Goal: Information Seeking & Learning: Learn about a topic

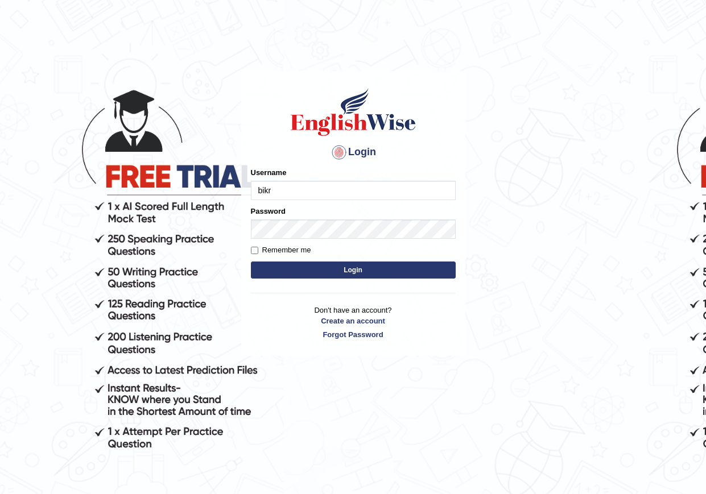
type input "bikramgurung_parramatta"
click at [242, 299] on div "Login Please fix the following errors: Username bikramgurung_parramatta Passwor…" at bounding box center [353, 213] width 224 height 285
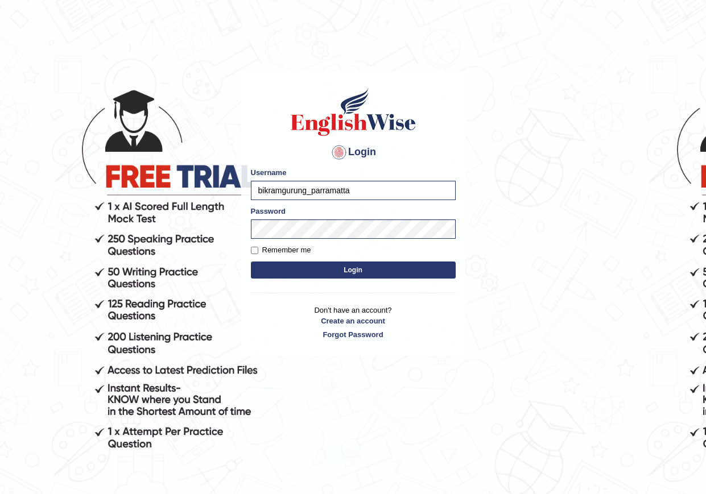
click at [329, 271] on button "Login" at bounding box center [353, 270] width 205 height 17
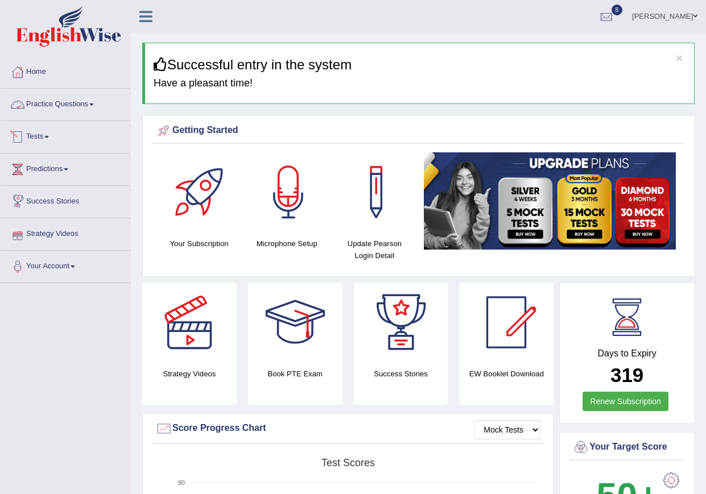
click at [90, 103] on link "Practice Questions" at bounding box center [66, 103] width 130 height 28
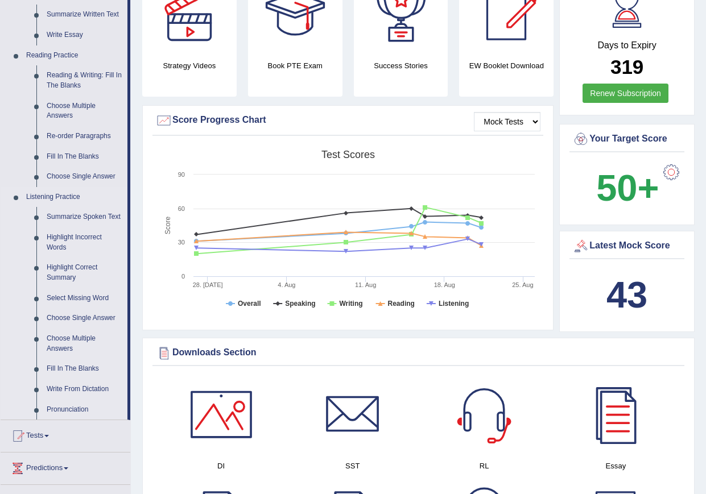
scroll to position [284, 0]
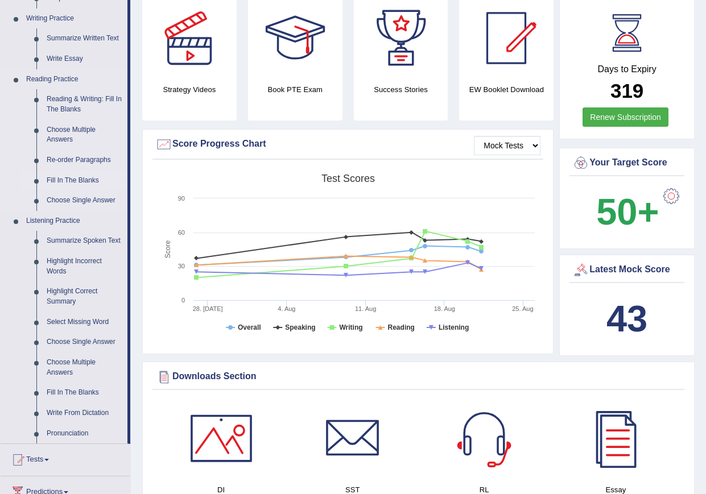
click at [84, 182] on link "Fill In The Blanks" at bounding box center [85, 181] width 86 height 20
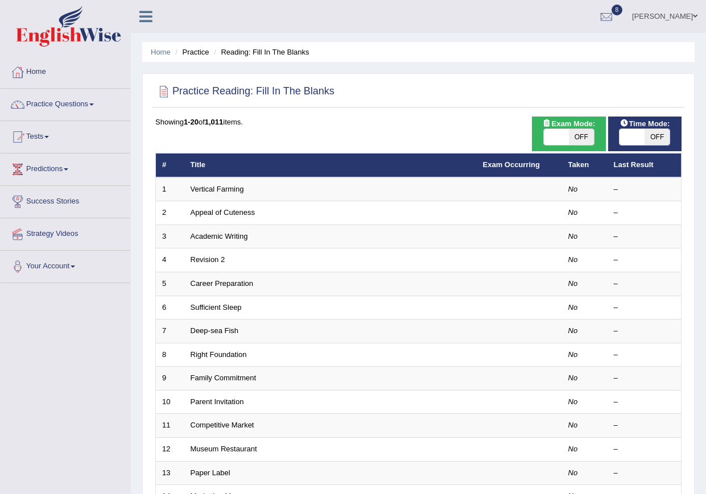
click at [585, 134] on span "OFF" at bounding box center [581, 137] width 25 height 16
checkbox input "true"
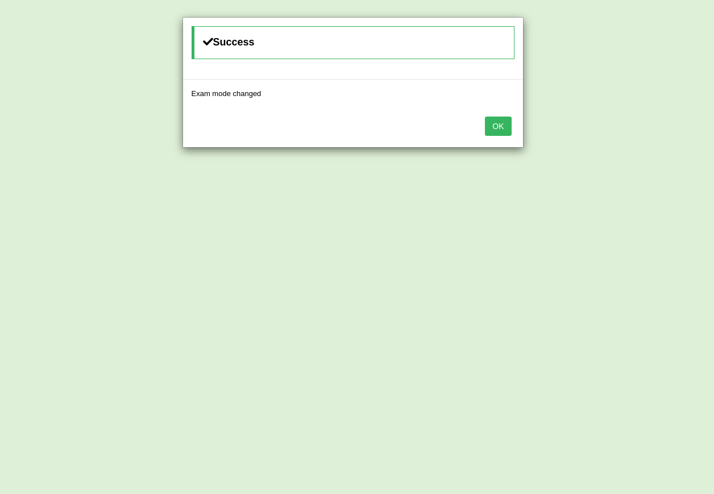
click at [496, 125] on button "OK" at bounding box center [498, 126] width 26 height 19
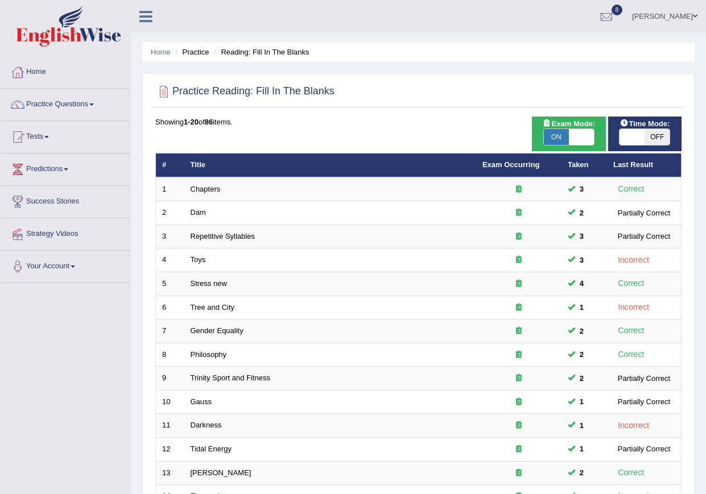
click at [648, 134] on span "OFF" at bounding box center [656, 137] width 25 height 16
checkbox input "true"
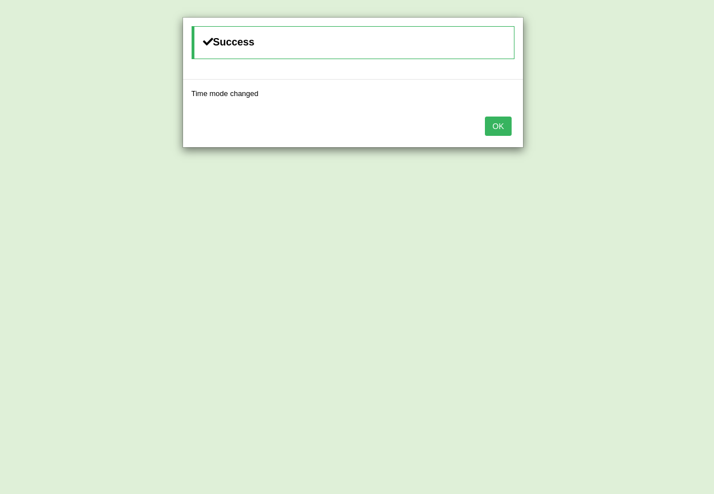
click at [500, 127] on button "OK" at bounding box center [498, 126] width 26 height 19
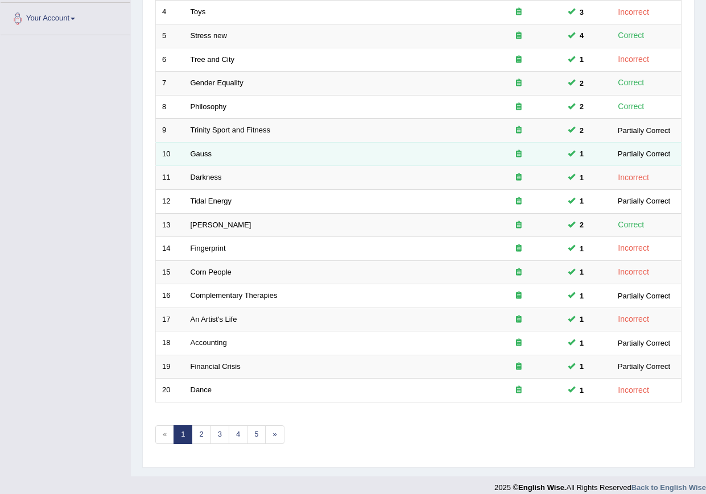
scroll to position [259, 0]
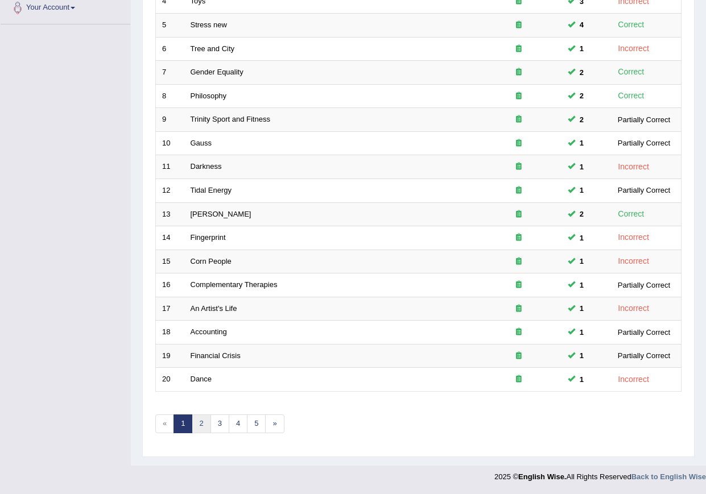
click at [201, 426] on link "2" at bounding box center [201, 424] width 19 height 19
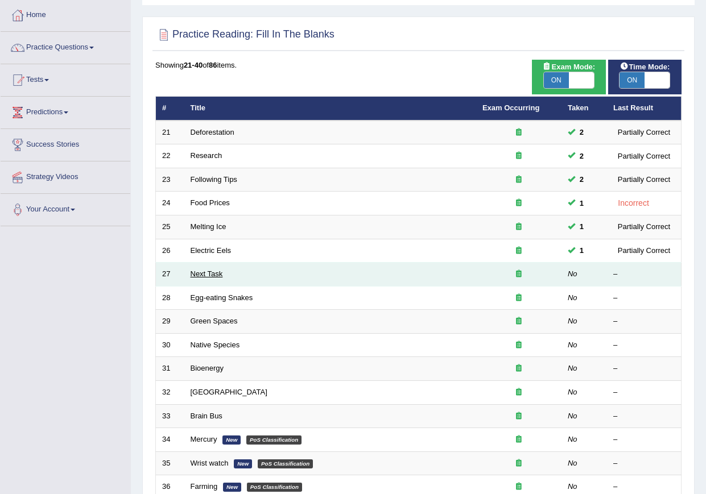
click at [200, 276] on link "Next Task" at bounding box center [206, 274] width 32 height 9
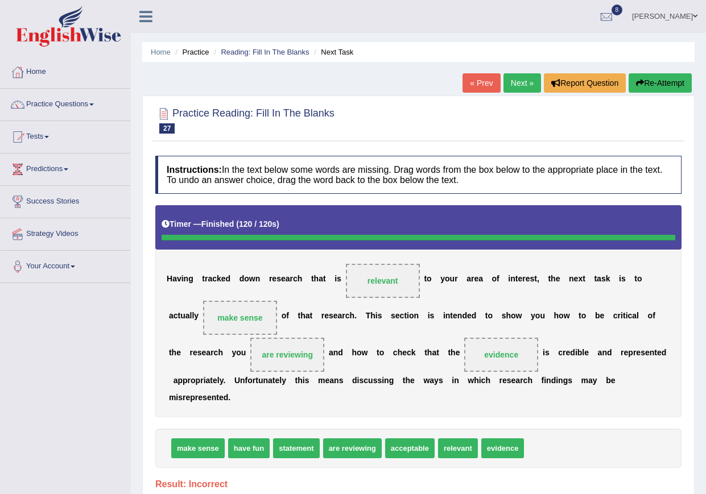
click at [646, 79] on button "Re-Attempt" at bounding box center [659, 82] width 63 height 19
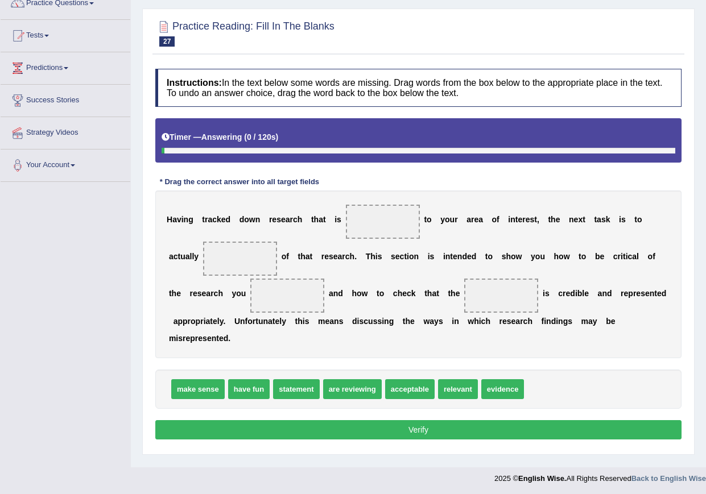
scroll to position [103, 0]
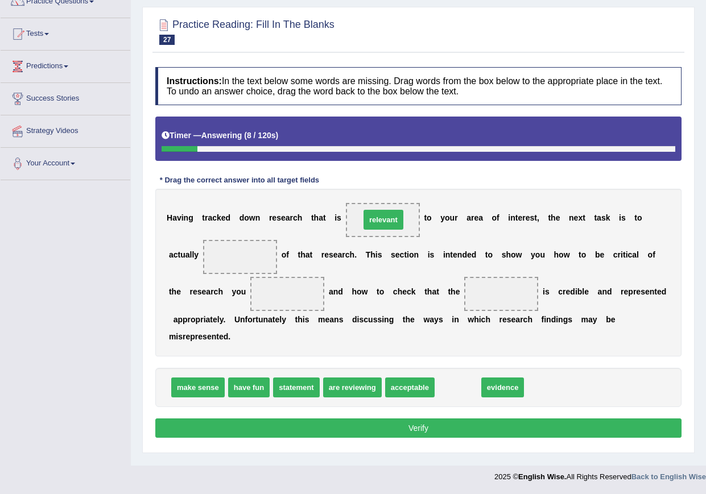
drag, startPoint x: 458, startPoint y: 392, endPoint x: 383, endPoint y: 225, distance: 183.5
click at [383, 225] on span "relevant" at bounding box center [383, 220] width 40 height 20
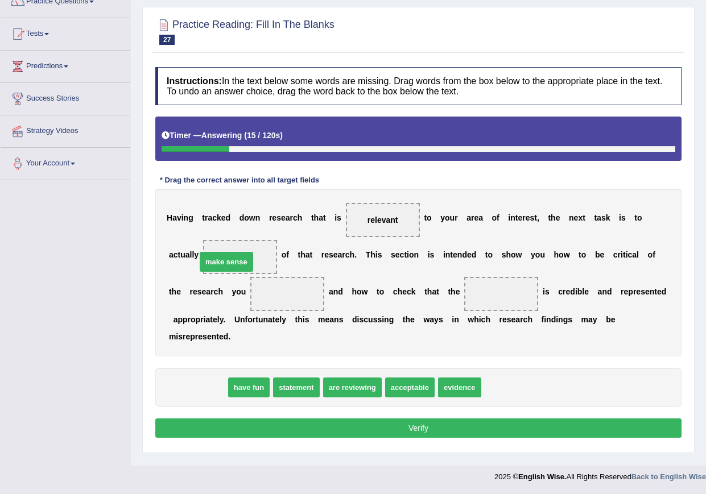
drag, startPoint x: 209, startPoint y: 388, endPoint x: 237, endPoint y: 262, distance: 128.8
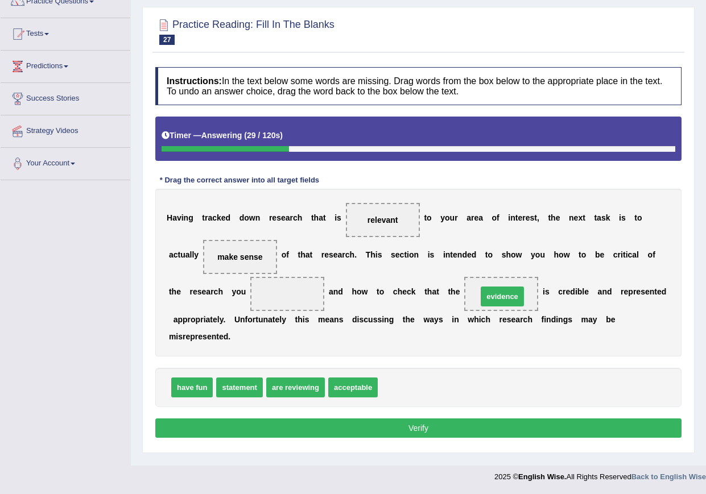
drag, startPoint x: 386, startPoint y: 387, endPoint x: 485, endPoint y: 296, distance: 134.8
click at [485, 296] on span "evidence" at bounding box center [502, 297] width 43 height 20
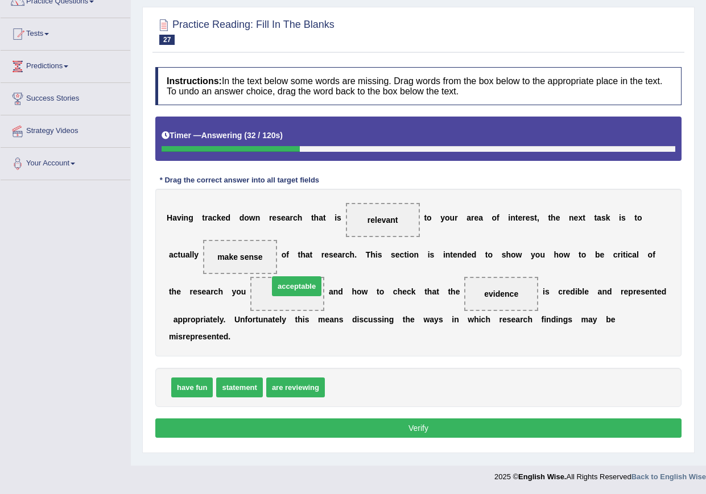
drag, startPoint x: 358, startPoint y: 387, endPoint x: 301, endPoint y: 285, distance: 115.8
drag, startPoint x: 301, startPoint y: 285, endPoint x: 300, endPoint y: 295, distance: 9.7
click at [301, 285] on span "acceptable" at bounding box center [296, 286] width 49 height 20
click at [407, 429] on button "Verify" at bounding box center [418, 428] width 526 height 19
click at [407, 429] on div "Home Practice Reading: Fill In The Blanks Next Task You have already given inco…" at bounding box center [418, 181] width 575 height 569
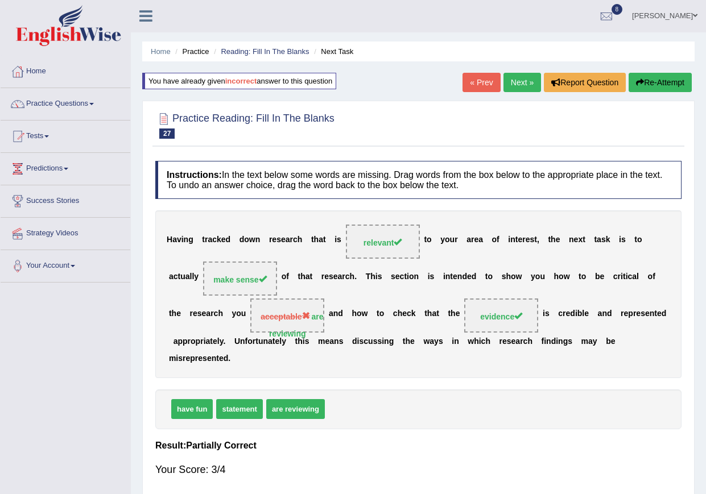
scroll to position [0, 0]
click at [522, 82] on link "Next »" at bounding box center [522, 82] width 38 height 19
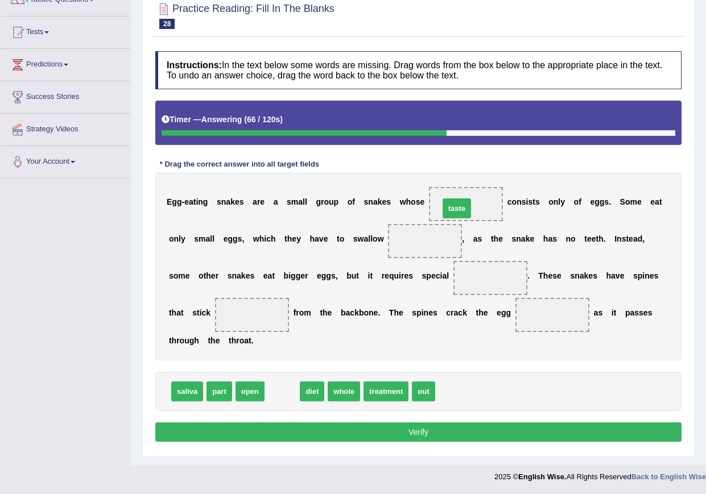
drag, startPoint x: 277, startPoint y: 395, endPoint x: 452, endPoint y: 212, distance: 253.0
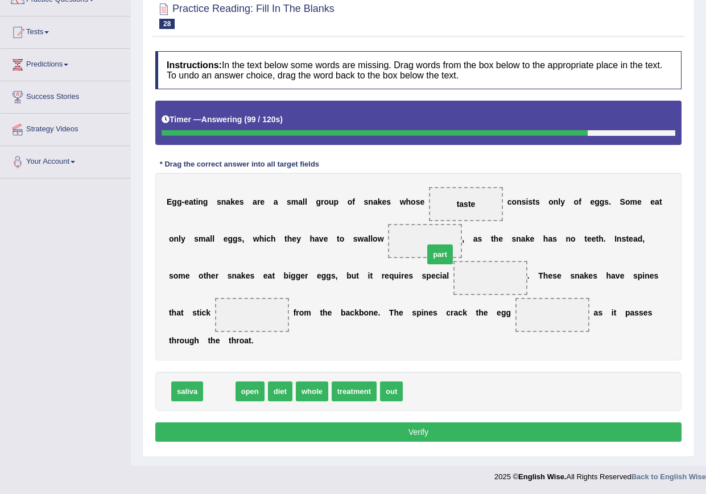
drag, startPoint x: 213, startPoint y: 395, endPoint x: 433, endPoint y: 258, distance: 259.7
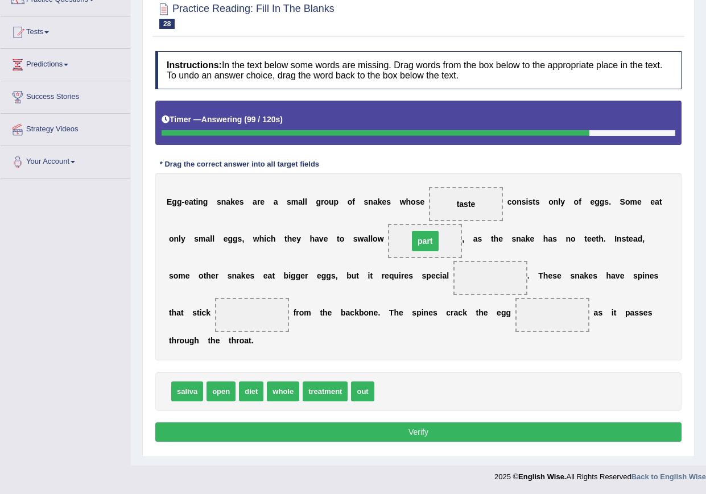
click at [433, 258] on span "part" at bounding box center [425, 241] width 74 height 34
drag, startPoint x: 246, startPoint y: 395, endPoint x: 376, endPoint y: 401, distance: 129.8
click at [376, 401] on div "saliva open diet whole treatment out" at bounding box center [418, 391] width 526 height 39
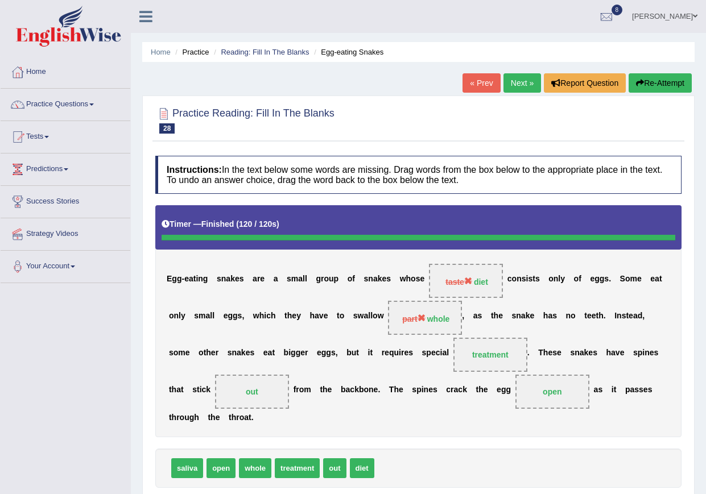
click at [652, 82] on button "Re-Attempt" at bounding box center [659, 82] width 63 height 19
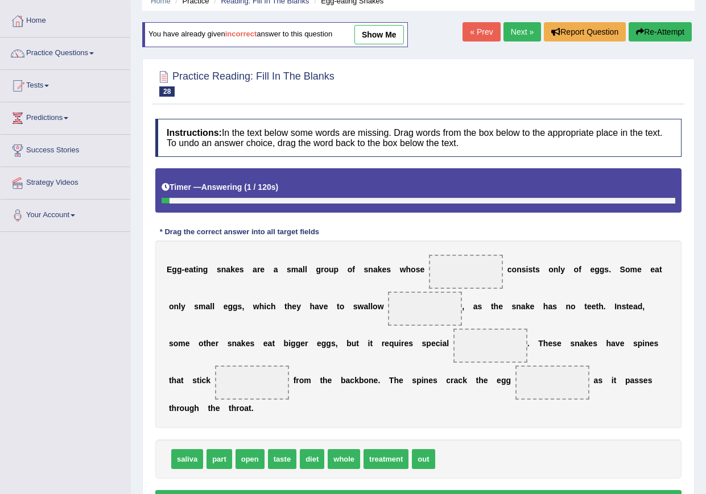
scroll to position [119, 0]
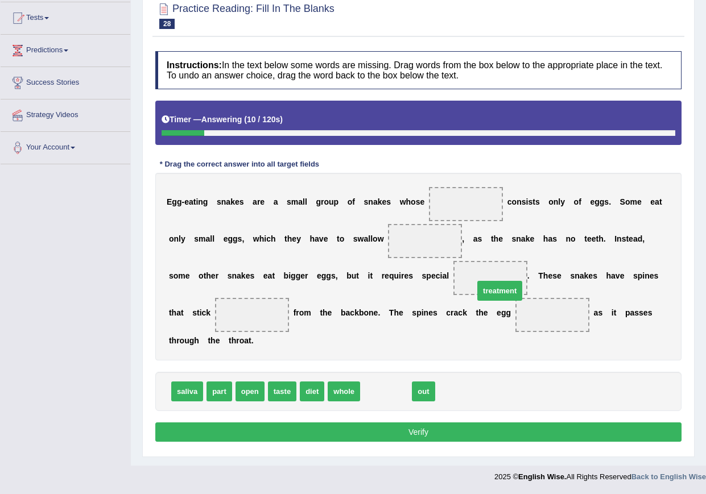
drag, startPoint x: 380, startPoint y: 389, endPoint x: 494, endPoint y: 288, distance: 151.9
click at [494, 288] on span at bounding box center [490, 278] width 74 height 34
click at [373, 394] on span "out" at bounding box center [374, 392] width 23 height 20
drag, startPoint x: 547, startPoint y: 310, endPoint x: 479, endPoint y: 274, distance: 77.1
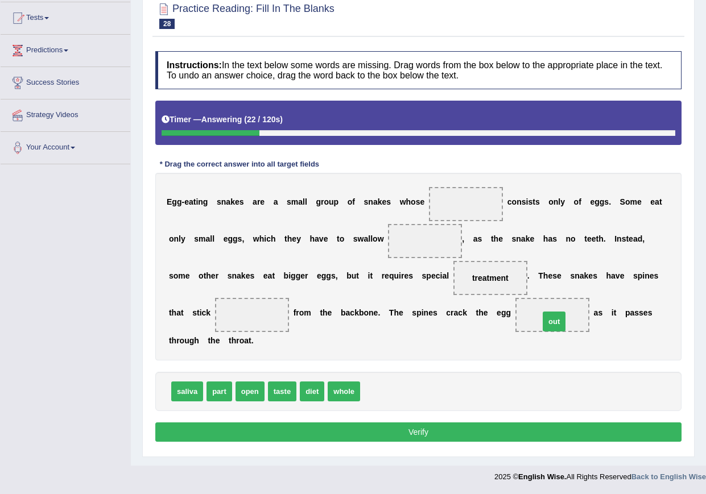
drag, startPoint x: 374, startPoint y: 392, endPoint x: 553, endPoint y: 322, distance: 192.3
click at [553, 322] on span "out" at bounding box center [553, 322] width 23 height 20
drag, startPoint x: 556, startPoint y: 321, endPoint x: 390, endPoint y: 322, distance: 165.5
click at [222, 321] on div "E g g - e a t i n g s n a k e s a r e a s m a l l g r o u p o f s n a k e s w h…" at bounding box center [418, 267] width 526 height 188
drag, startPoint x: 553, startPoint y: 318, endPoint x: 267, endPoint y: 315, distance: 286.6
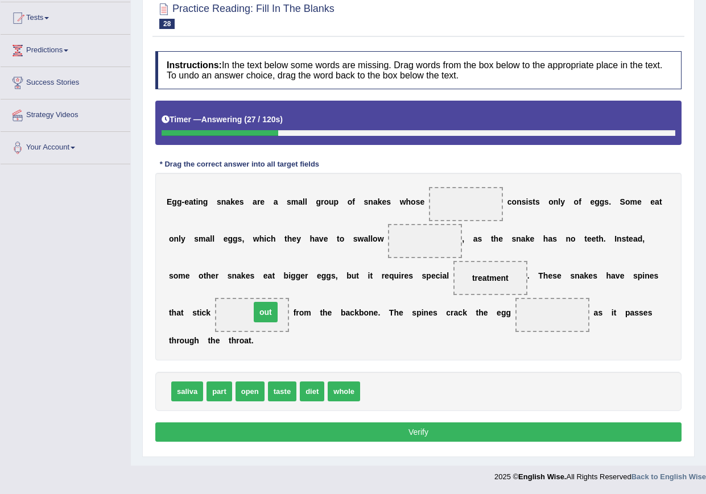
drag, startPoint x: 267, startPoint y: 315, endPoint x: 272, endPoint y: 323, distance: 9.5
click at [267, 315] on span at bounding box center [252, 315] width 74 height 34
drag, startPoint x: 245, startPoint y: 394, endPoint x: 545, endPoint y: 311, distance: 310.8
click at [545, 311] on span "open" at bounding box center [549, 309] width 29 height 20
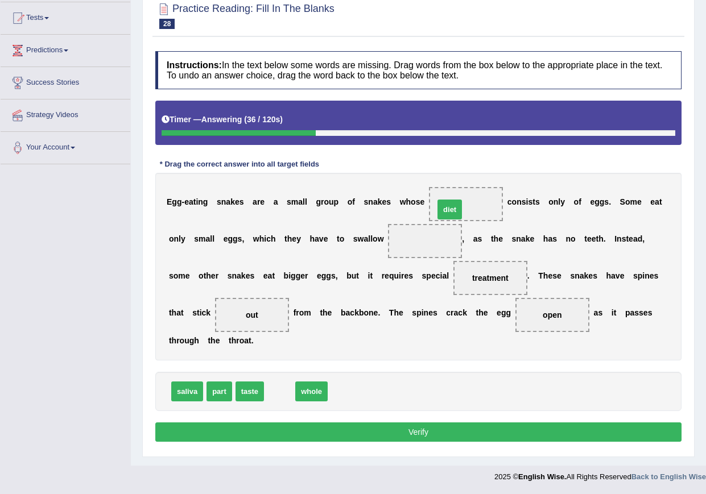
drag, startPoint x: 279, startPoint y: 396, endPoint x: 451, endPoint y: 213, distance: 251.0
click at [235, 384] on span "taste" at bounding box center [249, 392] width 28 height 20
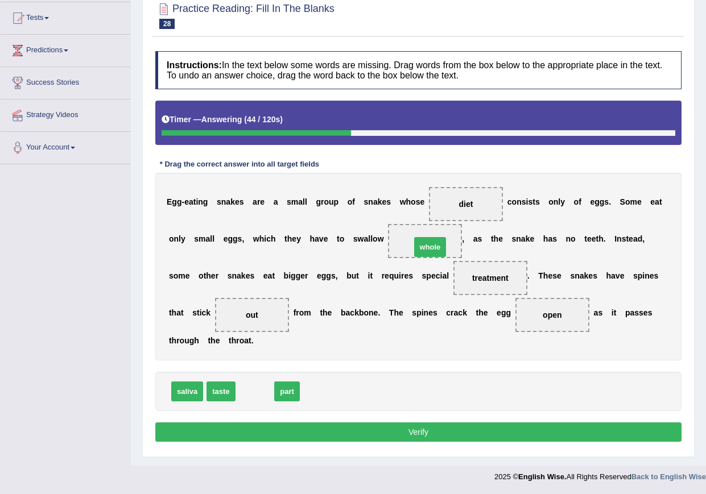
drag, startPoint x: 248, startPoint y: 394, endPoint x: 424, endPoint y: 250, distance: 227.0
click at [424, 250] on span "whole" at bounding box center [430, 247] width 32 height 20
click at [420, 430] on button "Verify" at bounding box center [418, 432] width 526 height 19
click at [420, 430] on div "Home Practice Reading: Fill In The Blanks Egg-eating Snakes You have already gi…" at bounding box center [418, 173] width 575 height 585
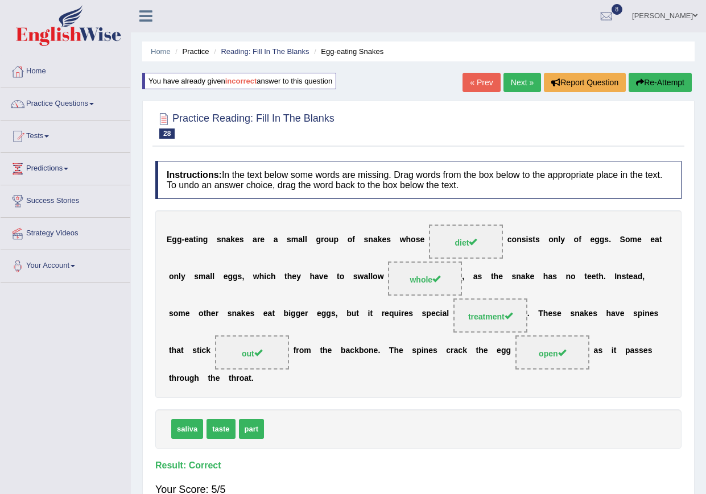
scroll to position [0, 0]
click at [38, 69] on link "Home" at bounding box center [66, 70] width 130 height 28
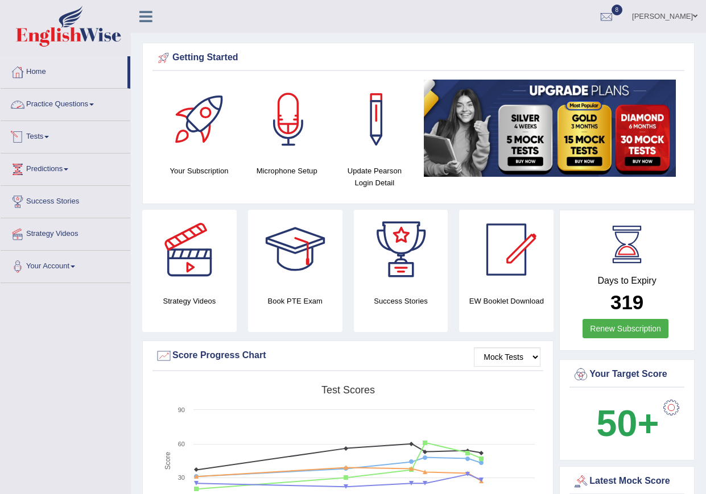
click at [84, 108] on link "Practice Questions" at bounding box center [66, 103] width 130 height 28
click at [96, 106] on link "Practice Questions" at bounding box center [66, 103] width 130 height 28
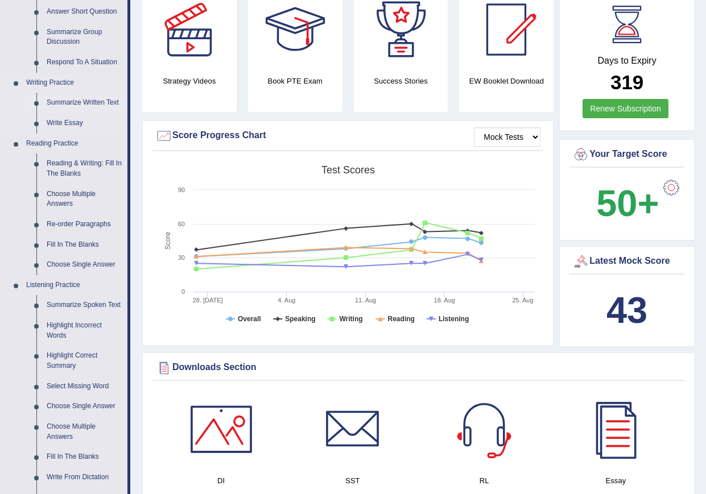
scroll to position [227, 0]
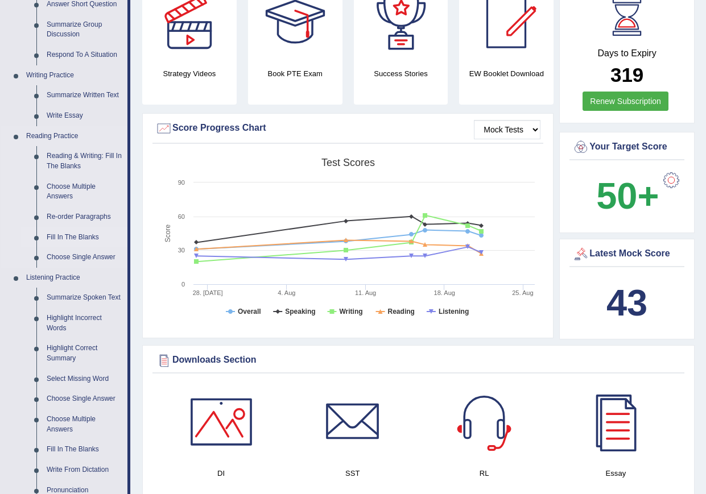
click at [89, 237] on link "Fill In The Blanks" at bounding box center [85, 237] width 86 height 20
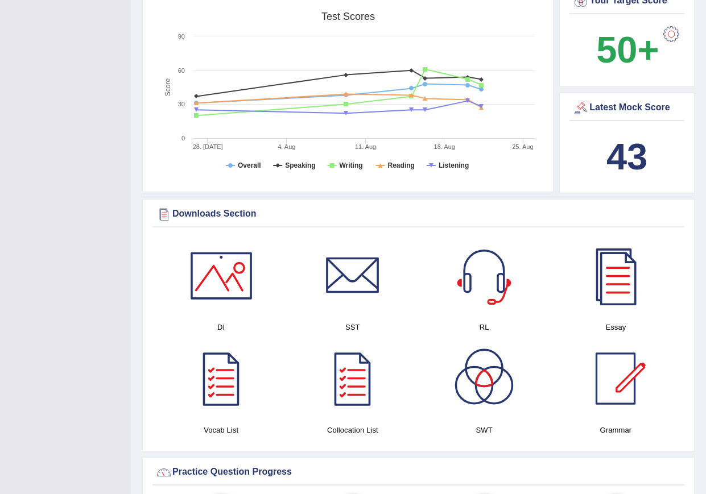
scroll to position [458, 0]
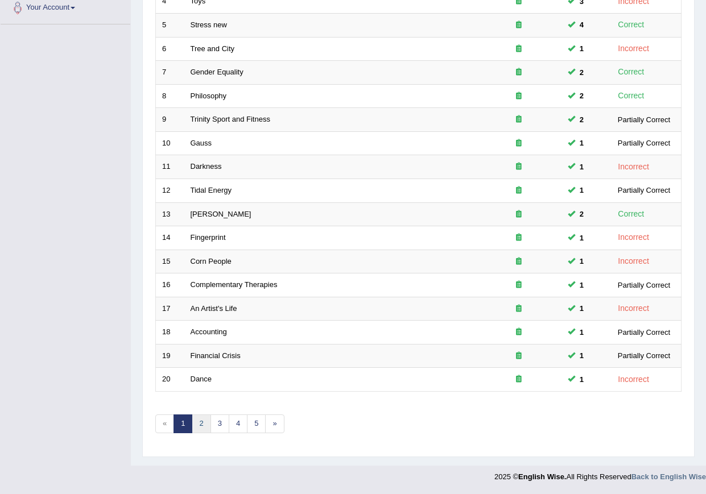
click at [206, 426] on link "2" at bounding box center [201, 424] width 19 height 19
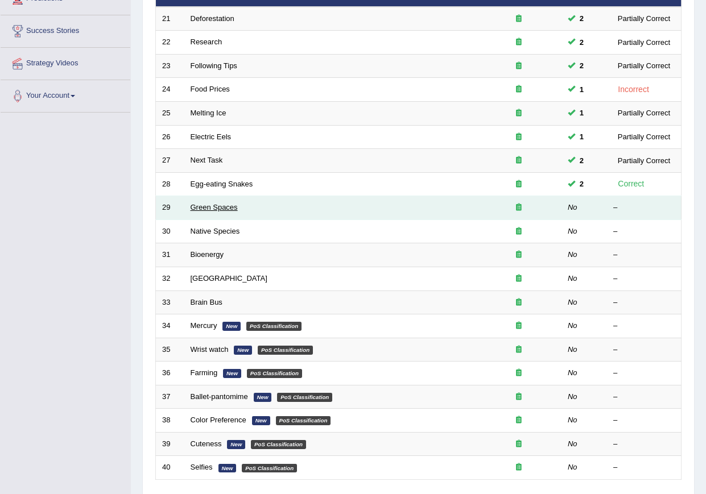
click at [218, 207] on link "Green Spaces" at bounding box center [213, 207] width 47 height 9
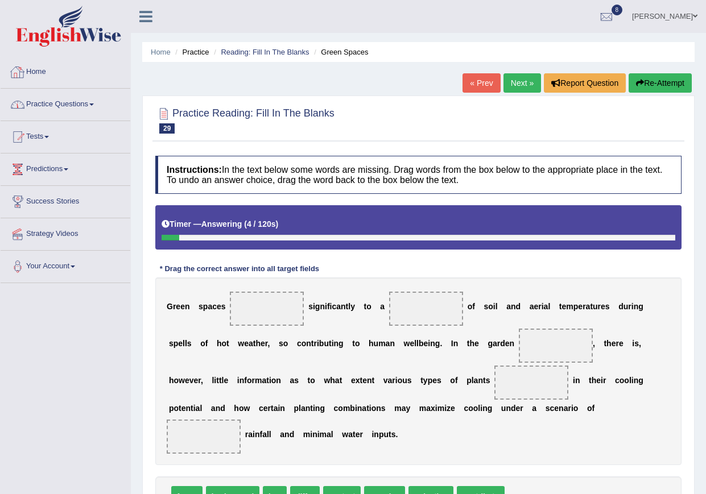
click at [94, 105] on span at bounding box center [91, 104] width 5 height 2
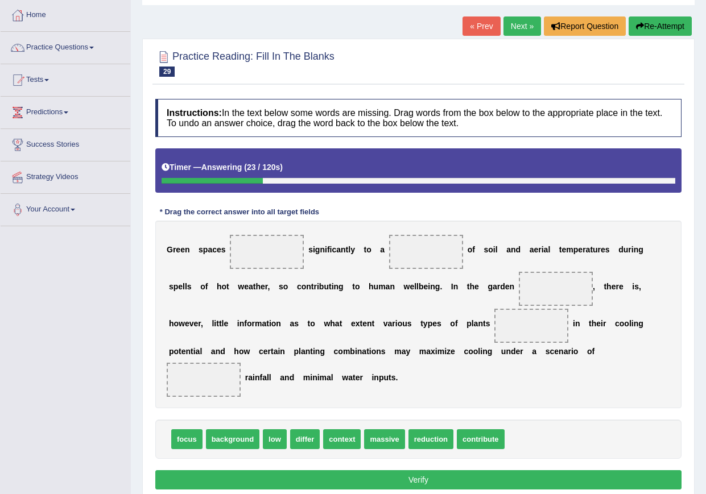
scroll to position [105, 0]
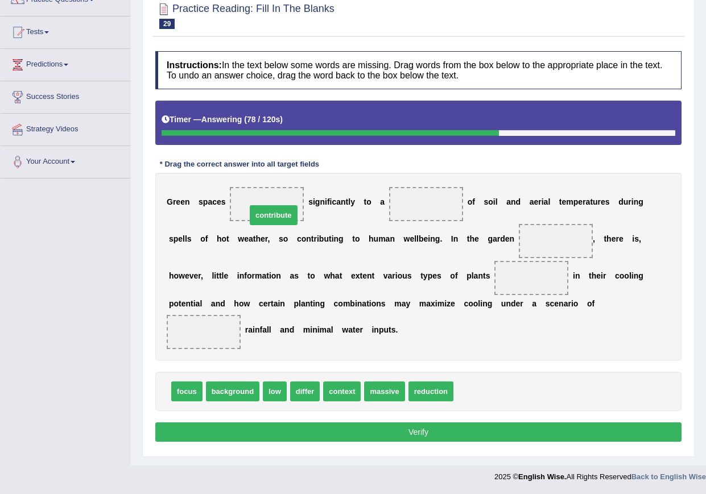
drag, startPoint x: 479, startPoint y: 393, endPoint x: 272, endPoint y: 217, distance: 271.9
click at [179, 392] on span "focus" at bounding box center [186, 392] width 31 height 20
drag, startPoint x: 179, startPoint y: 392, endPoint x: 420, endPoint y: 208, distance: 304.2
click at [420, 208] on span "focus" at bounding box center [428, 207] width 31 height 20
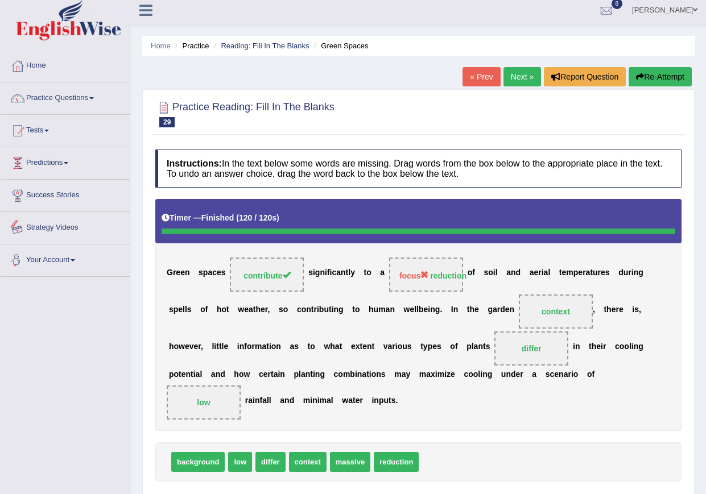
scroll to position [0, 0]
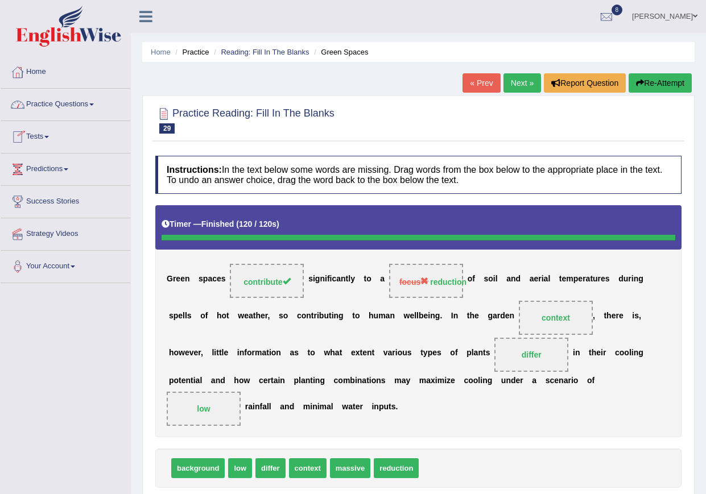
click at [46, 72] on link "Home" at bounding box center [66, 70] width 130 height 28
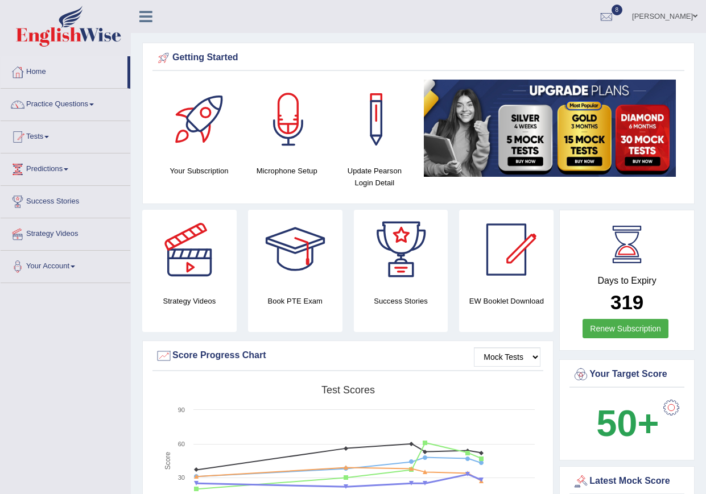
click at [89, 105] on link "Practice Questions" at bounding box center [66, 103] width 130 height 28
click at [95, 109] on link "Practice Questions" at bounding box center [66, 103] width 130 height 28
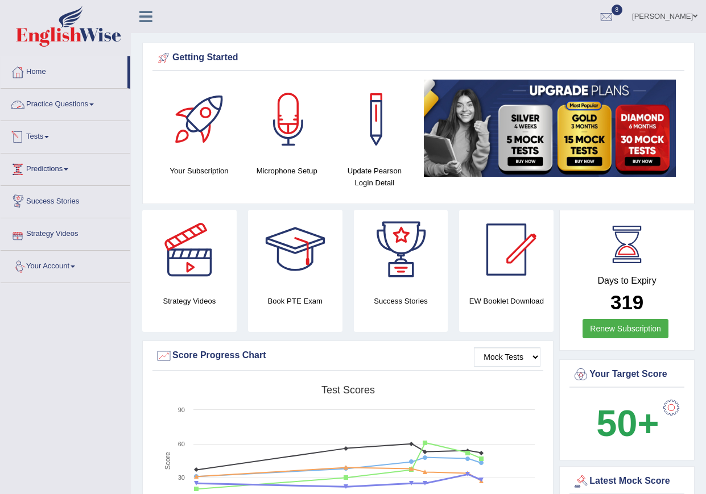
click at [81, 103] on link "Practice Questions" at bounding box center [66, 103] width 130 height 28
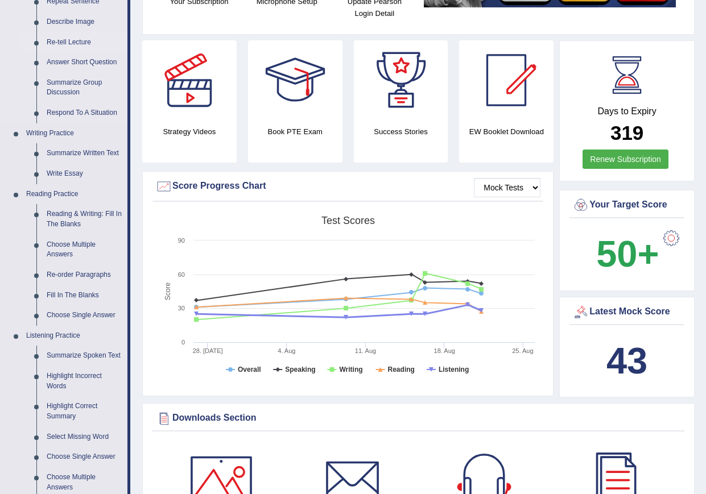
scroll to position [171, 0]
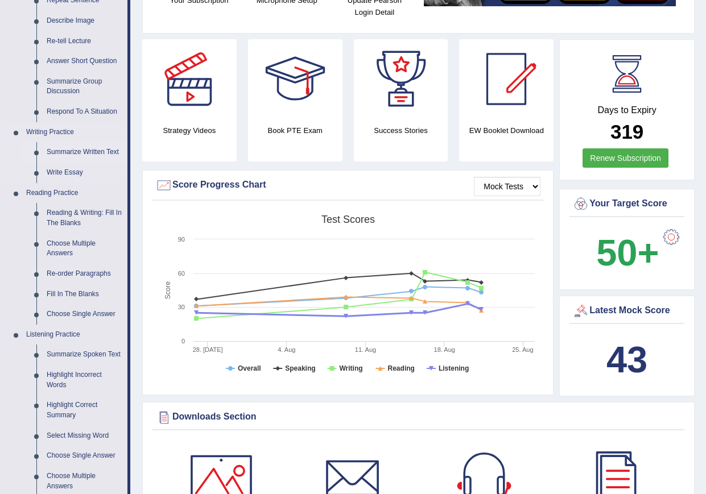
click at [83, 155] on link "Summarize Written Text" at bounding box center [85, 152] width 86 height 20
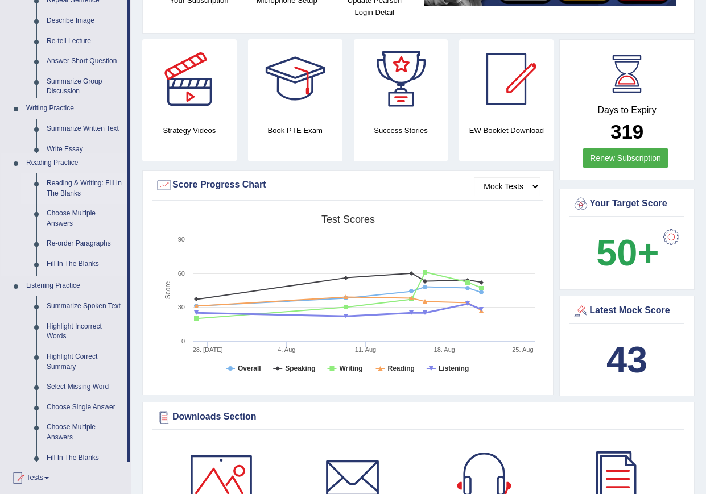
click at [83, 155] on ul "Speaking Practice Read Aloud Repeat Sentence Describe Image Re-tell Lecture Ans…" at bounding box center [64, 206] width 127 height 512
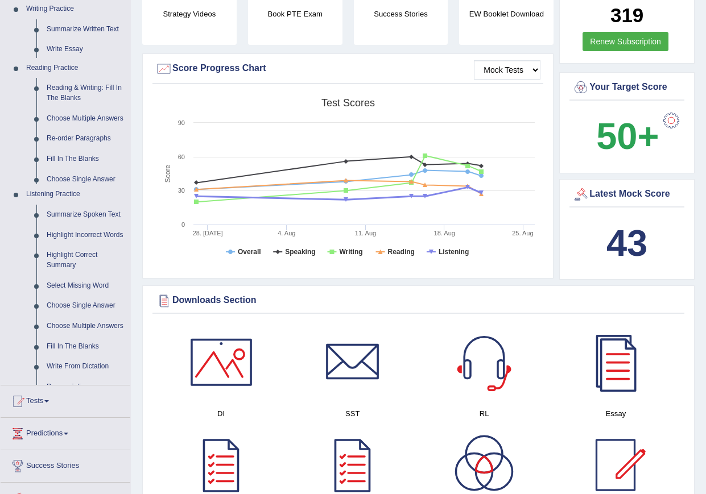
scroll to position [697, 0]
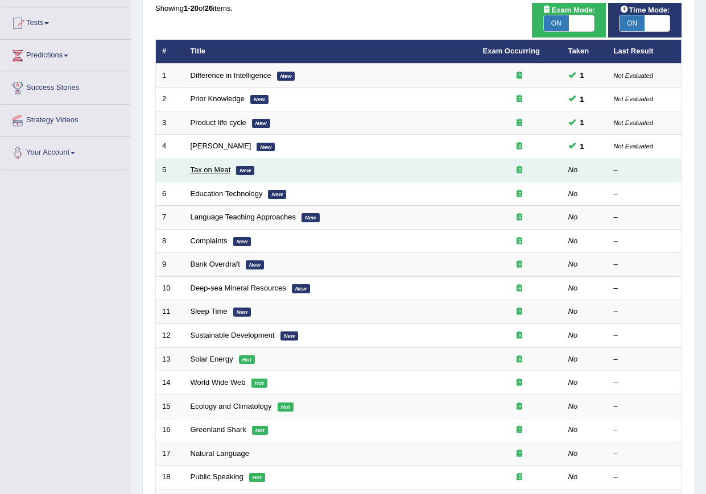
click at [221, 173] on link "Tax on Meat" at bounding box center [210, 169] width 40 height 9
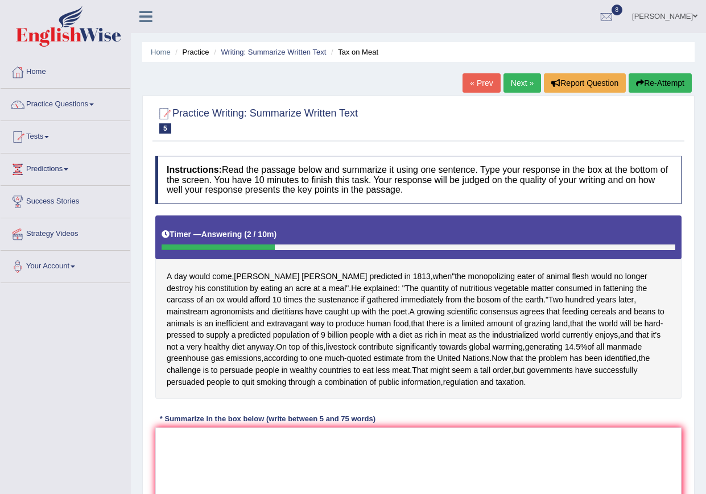
click at [663, 85] on button "Re-Attempt" at bounding box center [659, 82] width 63 height 19
click at [42, 74] on link "Home" at bounding box center [66, 70] width 130 height 28
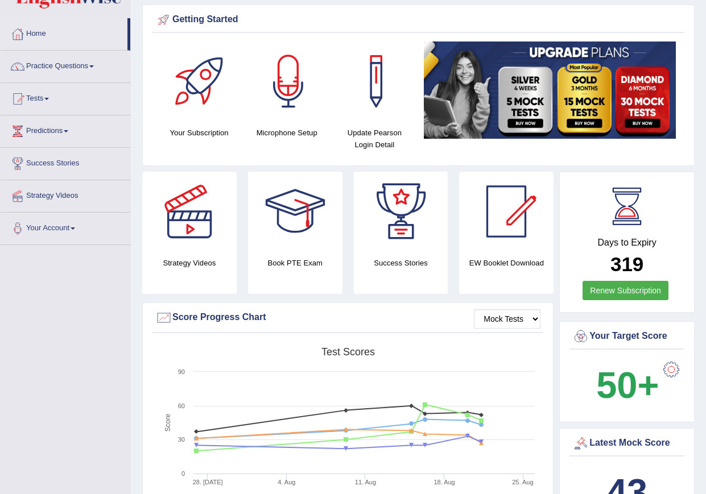
scroll to position [57, 0]
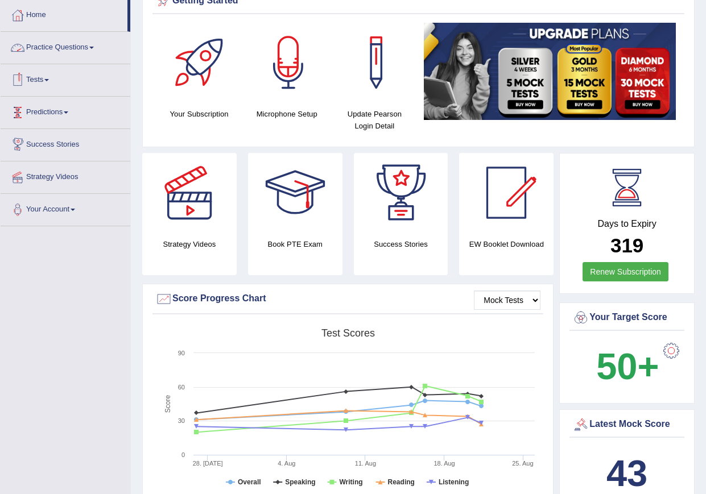
click at [82, 45] on link "Practice Questions" at bounding box center [66, 46] width 130 height 28
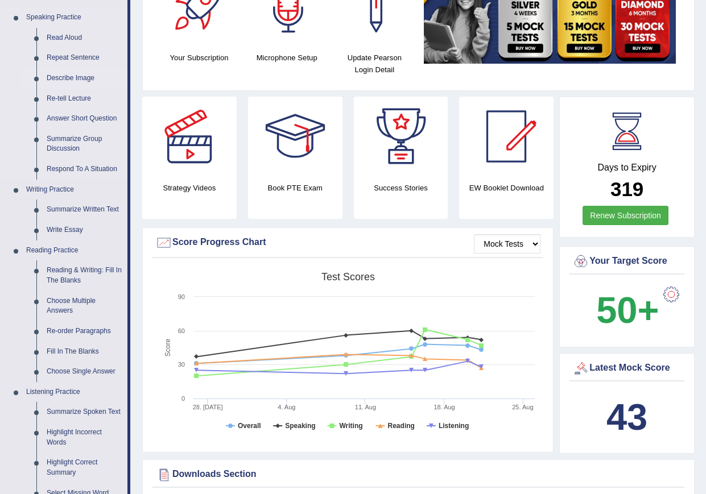
scroll to position [114, 0]
